Goal: Browse casually

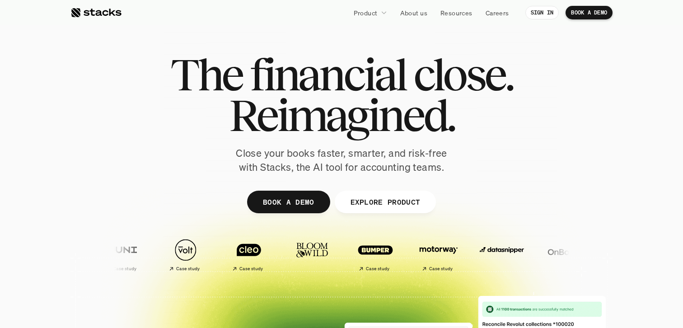
scroll to position [5, 0]
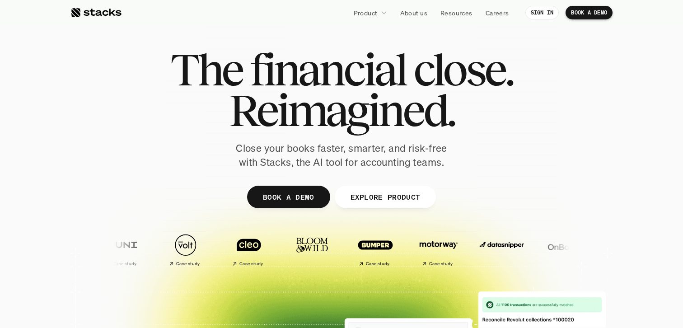
drag, startPoint x: 141, startPoint y: 7, endPoint x: 130, endPoint y: 10, distance: 11.6
click at [130, 9] on div "Product About us Resources Careers" at bounding box center [318, 13] width 393 height 14
click at [182, 29] on div at bounding box center [342, 216] width 542 height 407
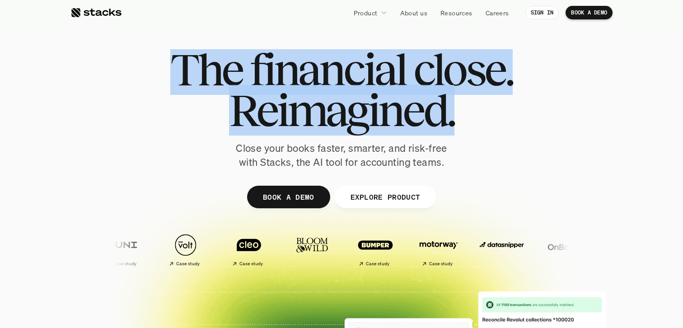
drag, startPoint x: 178, startPoint y: 61, endPoint x: 535, endPoint y: 135, distance: 364.6
click at [535, 135] on div "The financial close. Reimagined. Close your books faster, smarter, and risk-fre…" at bounding box center [342, 109] width 506 height 120
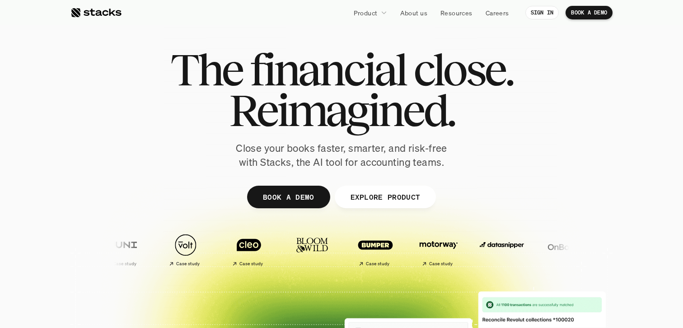
click at [535, 135] on div "The financial close. Reimagined. Close your books faster, smarter, and risk-fre…" at bounding box center [342, 109] width 506 height 120
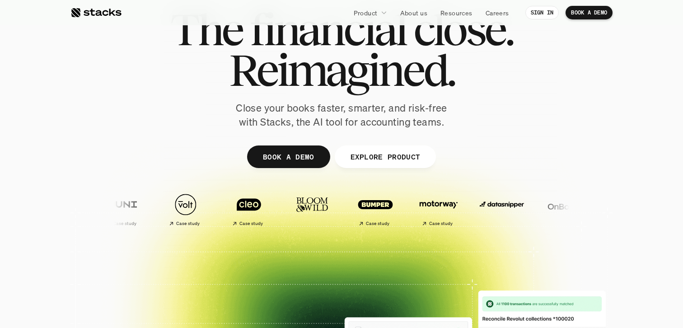
scroll to position [0, 0]
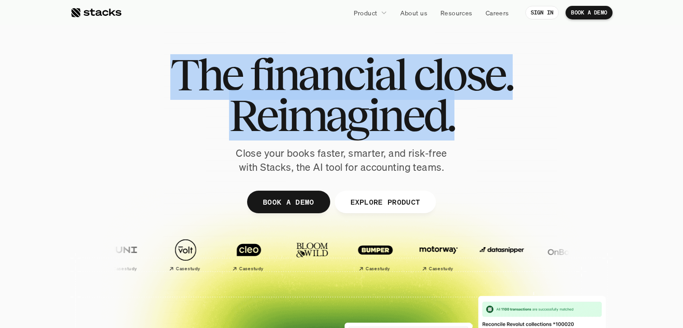
drag, startPoint x: 340, startPoint y: 83, endPoint x: 172, endPoint y: 65, distance: 169.2
click at [172, 65] on div "The financial close. Reimagined." at bounding box center [341, 94] width 343 height 81
click at [172, 65] on span "The" at bounding box center [206, 74] width 72 height 41
drag, startPoint x: 368, startPoint y: 90, endPoint x: 510, endPoint y: 112, distance: 143.6
click at [510, 112] on div "The financial close. Reimagined." at bounding box center [341, 94] width 343 height 81
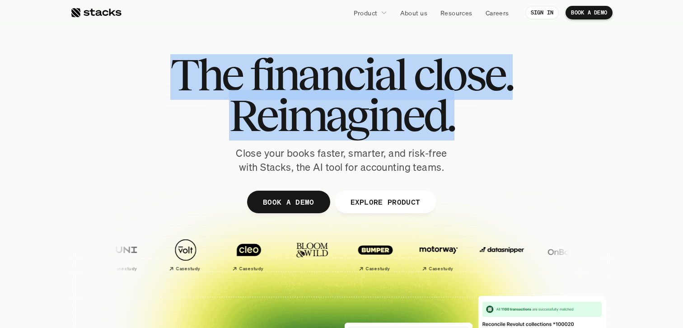
click at [510, 112] on h1 "Reimagined." at bounding box center [341, 115] width 343 height 41
drag, startPoint x: 481, startPoint y: 132, endPoint x: 171, endPoint y: 84, distance: 313.7
click at [171, 84] on div "The financial close. Reimagined." at bounding box center [341, 94] width 343 height 81
click at [171, 84] on span "The" at bounding box center [206, 74] width 72 height 41
drag, startPoint x: 171, startPoint y: 84, endPoint x: 435, endPoint y: 133, distance: 268.5
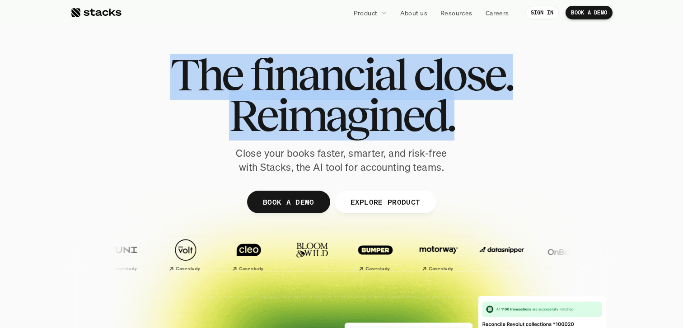
click at [435, 133] on div "The financial close. Reimagined." at bounding box center [341, 94] width 343 height 81
click at [435, 133] on span "Reimagined." at bounding box center [342, 115] width 226 height 41
